Goal: Transaction & Acquisition: Book appointment/travel/reservation

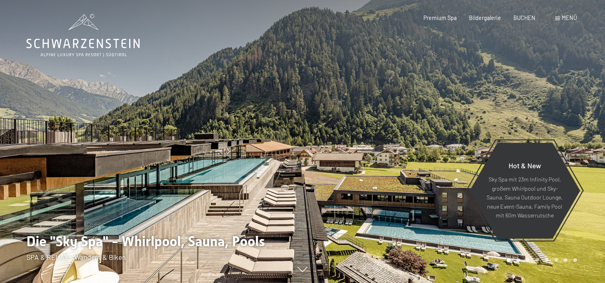
drag, startPoint x: 0, startPoint y: 0, endPoint x: 359, endPoint y: 175, distance: 399.6
click at [359, 283] on div at bounding box center [302, 283] width 577 height 0
click at [359, 175] on div at bounding box center [454, 141] width 303 height 283
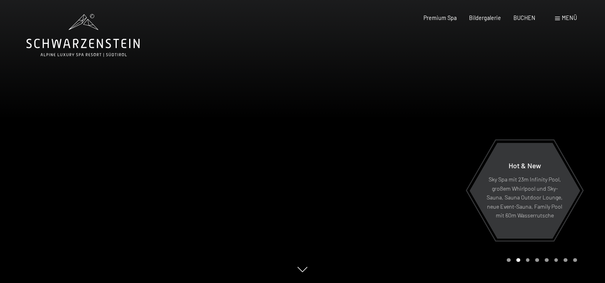
click at [359, 175] on div at bounding box center [454, 141] width 303 height 283
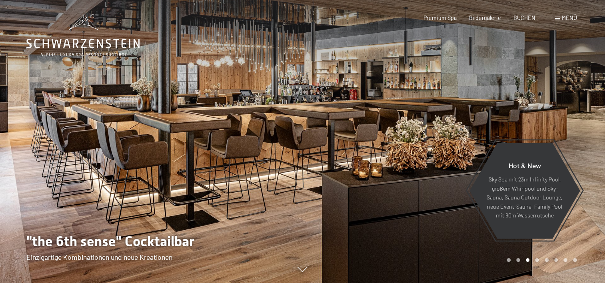
click at [359, 175] on div at bounding box center [454, 141] width 303 height 283
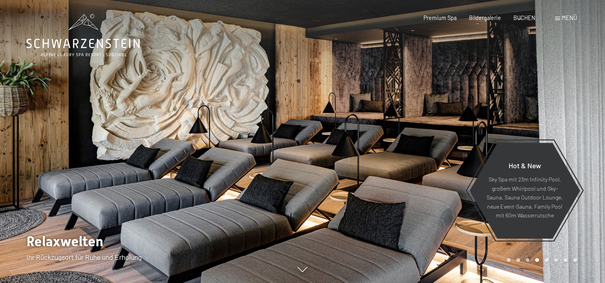
click at [359, 175] on div at bounding box center [454, 141] width 303 height 283
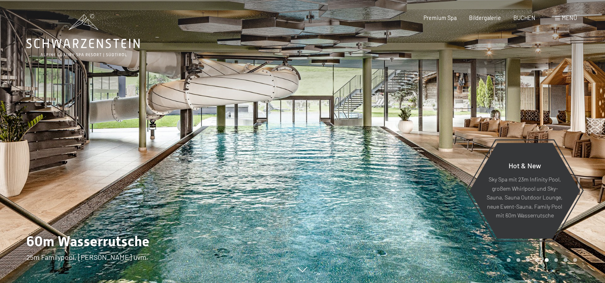
click at [359, 175] on div at bounding box center [454, 141] width 303 height 283
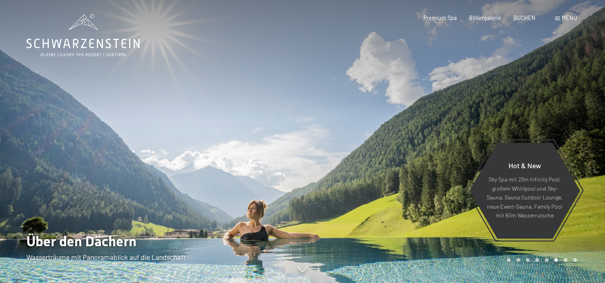
click at [359, 175] on div at bounding box center [454, 141] width 303 height 283
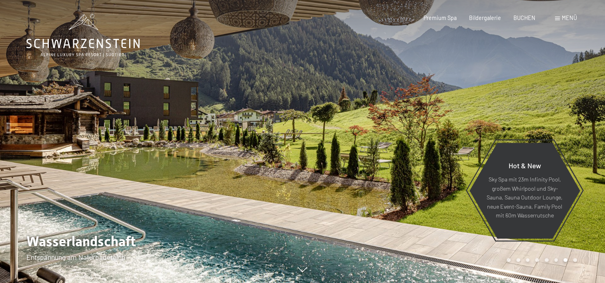
click at [359, 175] on div at bounding box center [454, 141] width 303 height 283
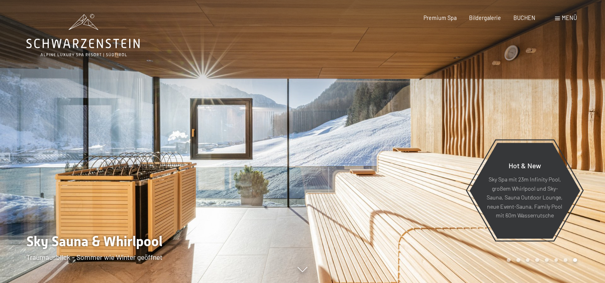
click at [359, 175] on div at bounding box center [454, 141] width 303 height 283
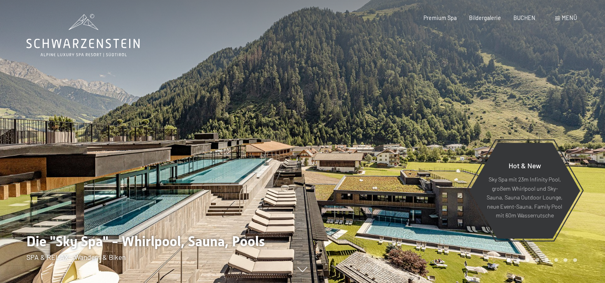
click at [359, 175] on div at bounding box center [454, 141] width 303 height 283
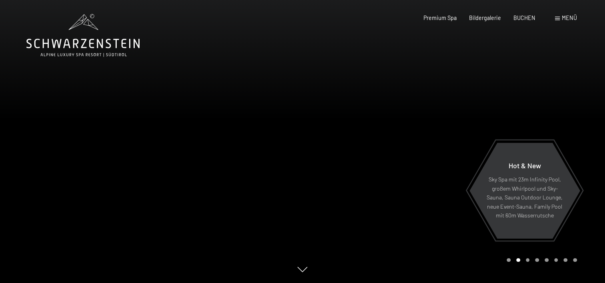
click at [359, 175] on div at bounding box center [454, 141] width 303 height 283
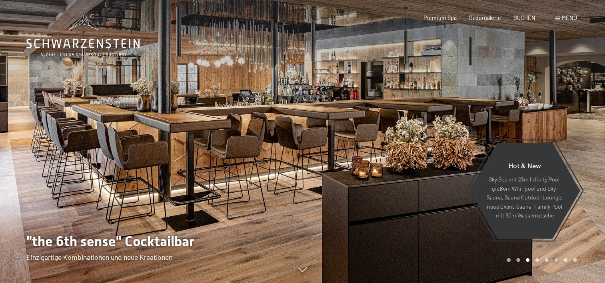
click at [558, 15] on div "Menü" at bounding box center [566, 18] width 22 height 8
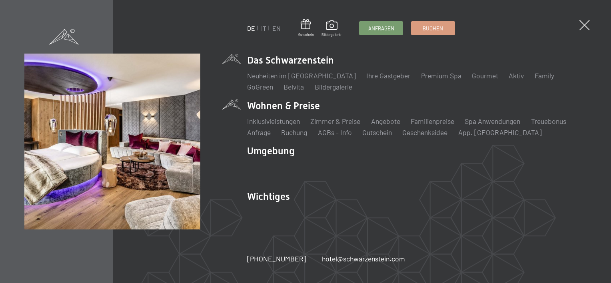
click at [283, 106] on li "Wohnen & Preise Inklusivleistungen Zimmer & Preise Liste Angebote Liste Familie…" at bounding box center [416, 118] width 339 height 38
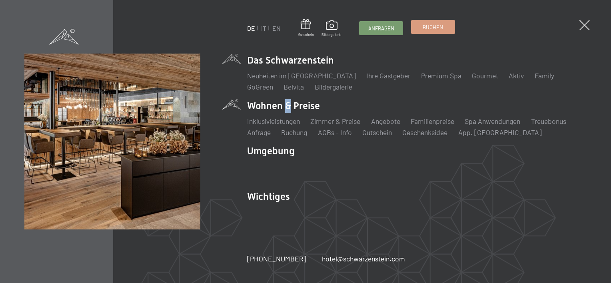
click at [438, 24] on span "Buchen" at bounding box center [432, 27] width 20 height 7
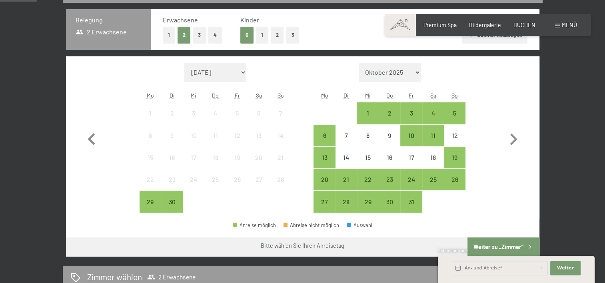
scroll to position [162, 0]
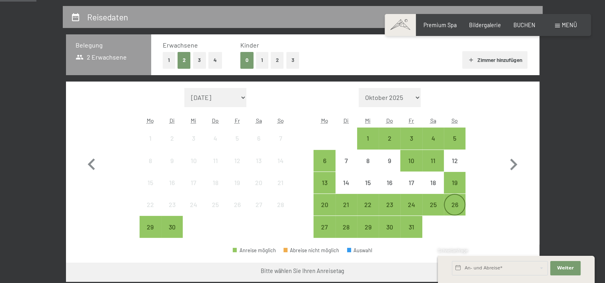
click at [462, 208] on div "26" at bounding box center [454, 211] width 20 height 20
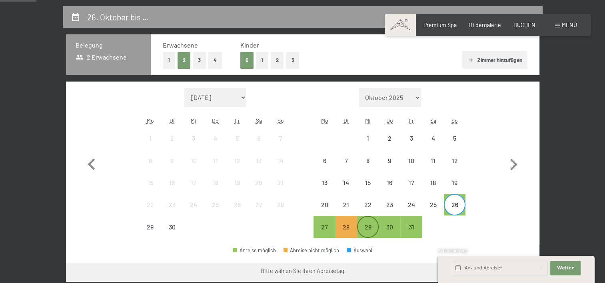
click at [360, 227] on div "29" at bounding box center [368, 234] width 20 height 20
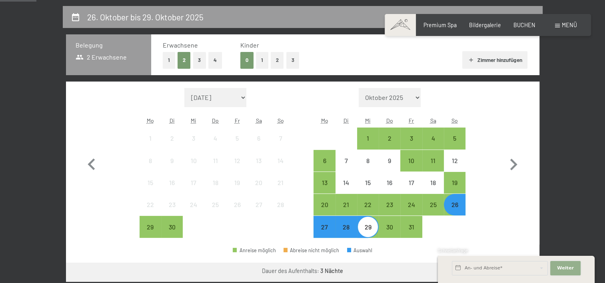
click at [573, 271] on button "Weiter Adressfelder ausblenden" at bounding box center [565, 268] width 30 height 14
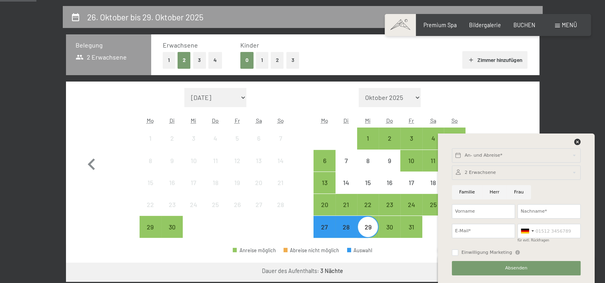
click at [575, 139] on icon at bounding box center [577, 142] width 6 height 6
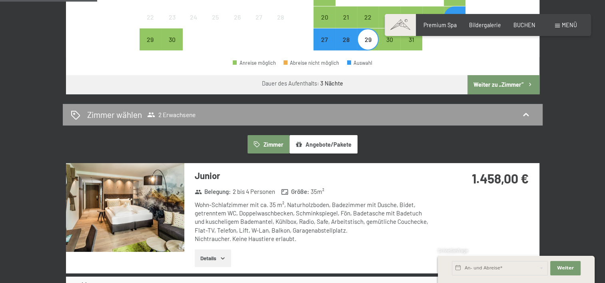
scroll to position [346, 0]
